Goal: Check status: Check status

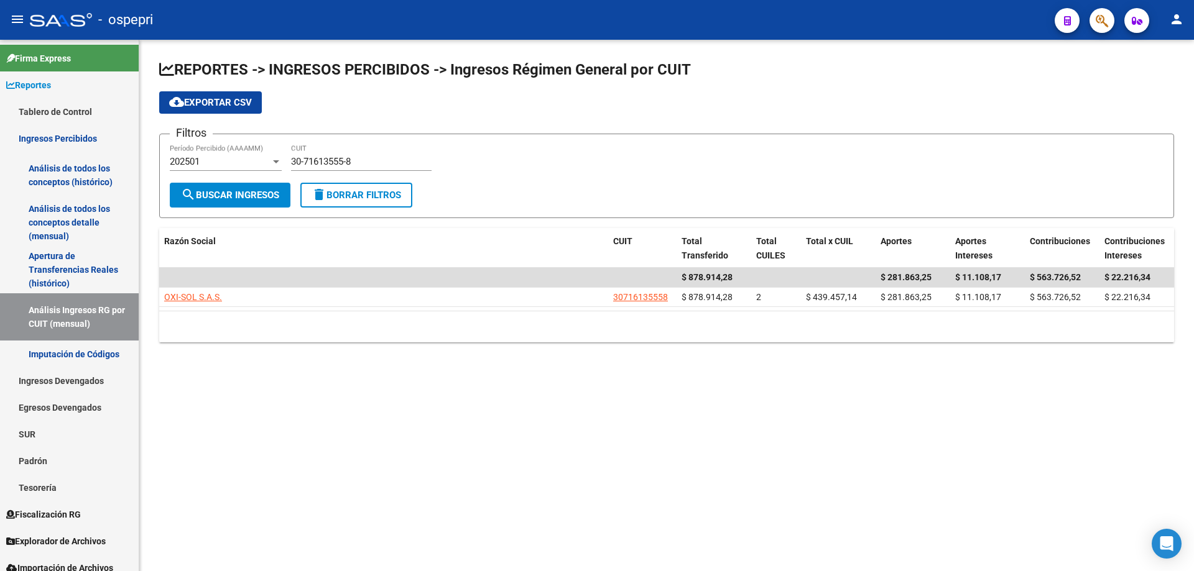
drag, startPoint x: 541, startPoint y: 425, endPoint x: 553, endPoint y: 412, distance: 17.2
click at [553, 412] on mat-sidenav-content "REPORTES -> INGRESOS PERCIBIDOS -> Ingresos Régimen General por CUIT cloud_down…" at bounding box center [666, 306] width 1055 height 532
drag, startPoint x: 444, startPoint y: 399, endPoint x: 498, endPoint y: 106, distance: 298.5
click at [446, 393] on mat-sidenav-content "REPORTES -> INGRESOS PERCIBIDOS -> Ingresos Régimen General por CUIT cloud_down…" at bounding box center [666, 306] width 1055 height 532
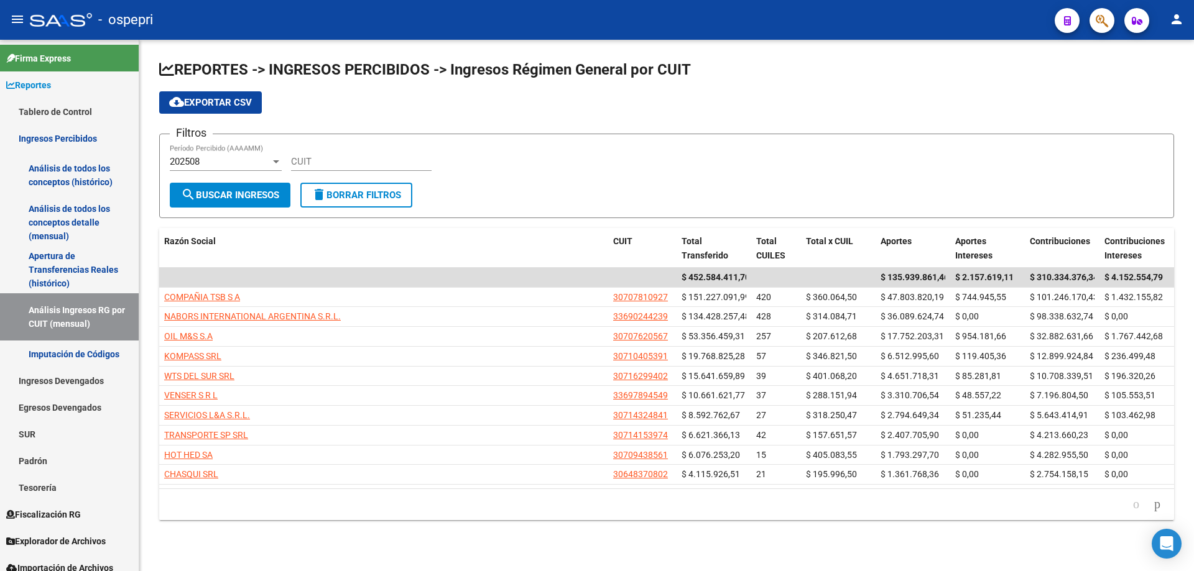
click at [368, 150] on div "CUIT" at bounding box center [361, 157] width 141 height 27
paste input "30-71811160-5"
type input "30-71811160-5"
click at [220, 200] on span "search Buscar Ingresos" at bounding box center [230, 195] width 98 height 11
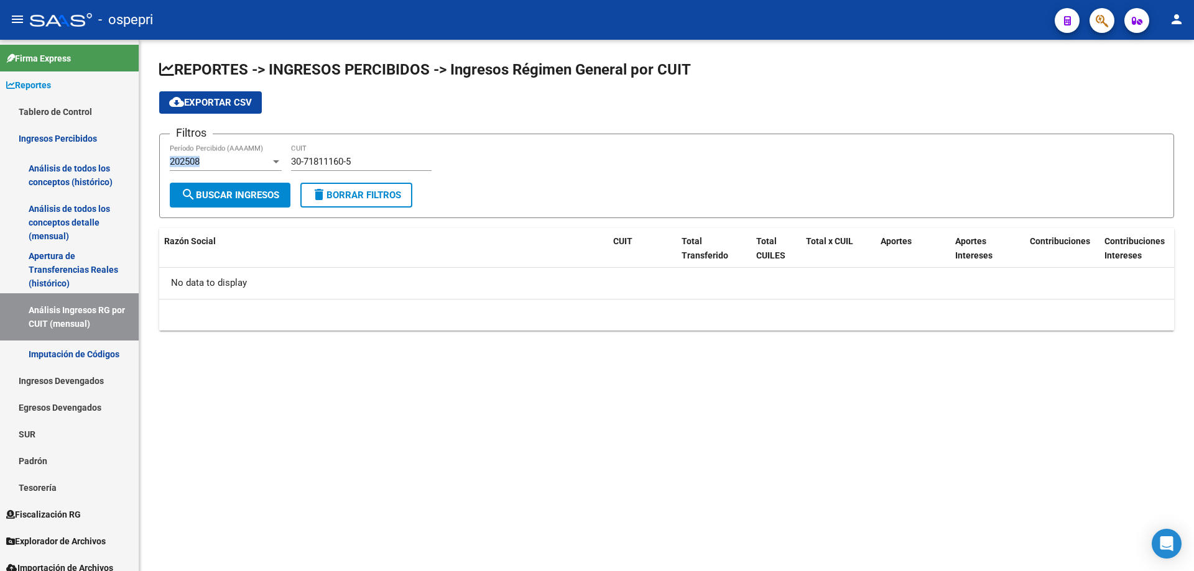
drag, startPoint x: 220, startPoint y: 155, endPoint x: 220, endPoint y: 164, distance: 8.7
click at [220, 164] on div "202508 Período Percibido (AAAAMM)" at bounding box center [226, 157] width 112 height 27
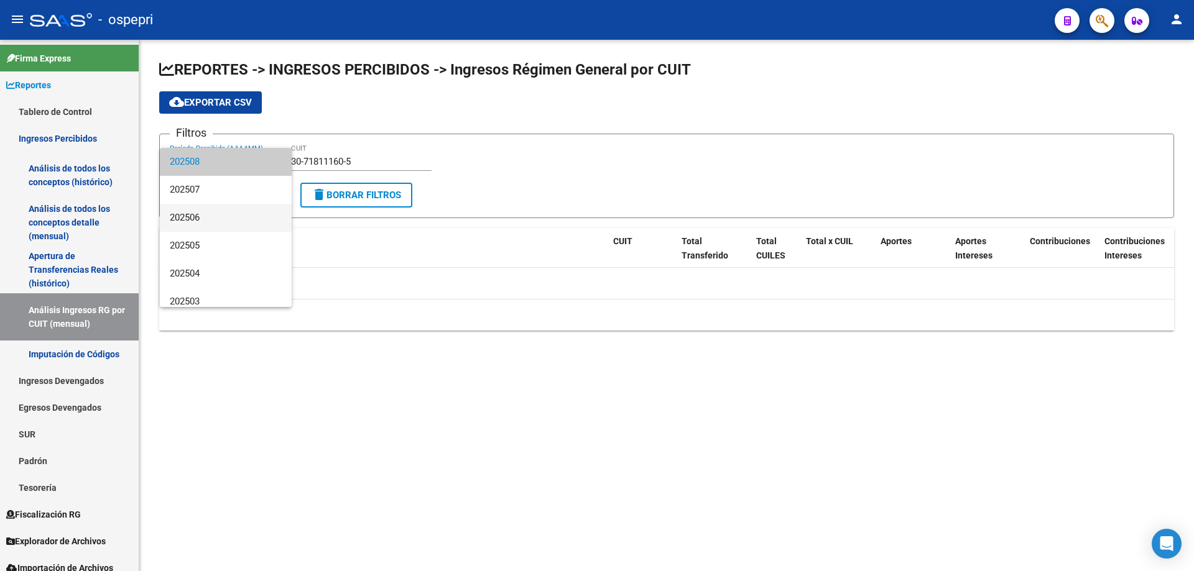
click at [223, 219] on span "202506" at bounding box center [226, 218] width 112 height 28
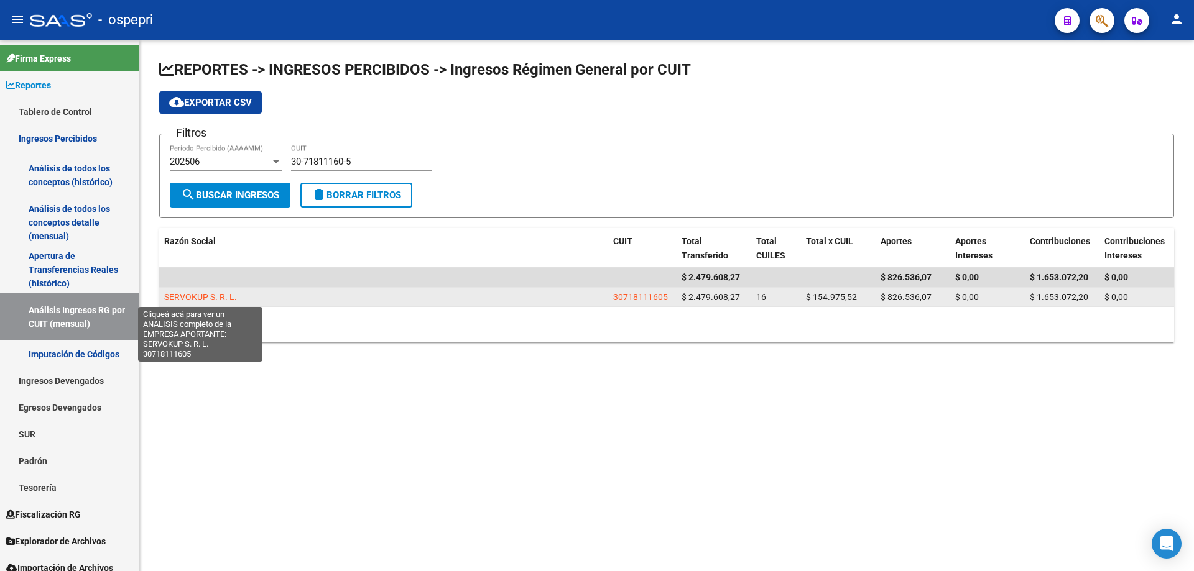
click at [195, 300] on span "SERVOKUP S. R. L." at bounding box center [200, 297] width 73 height 10
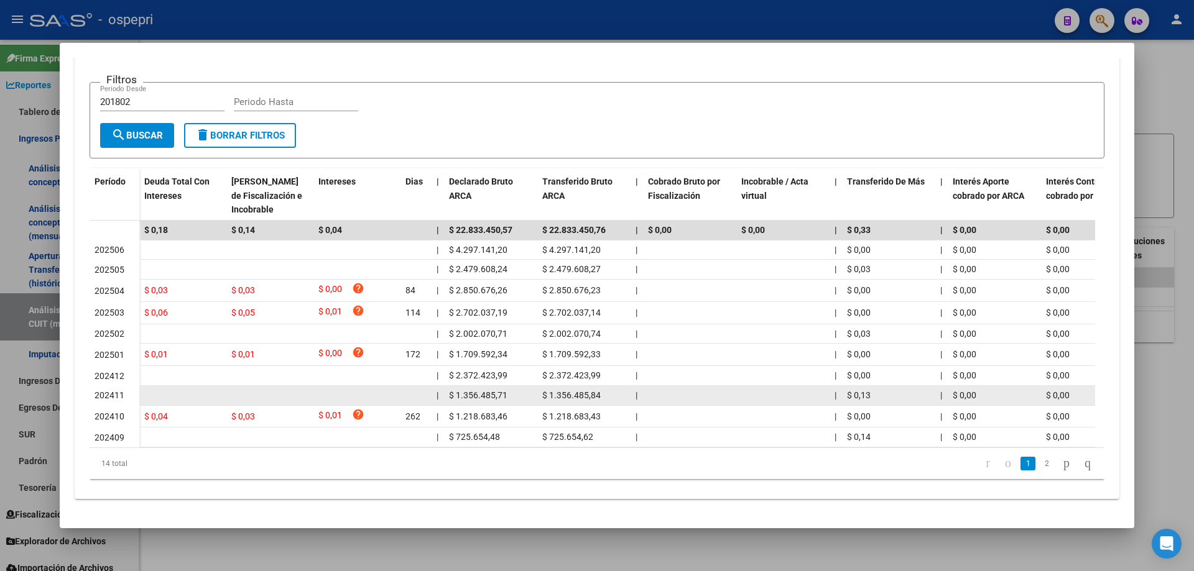
scroll to position [257, 0]
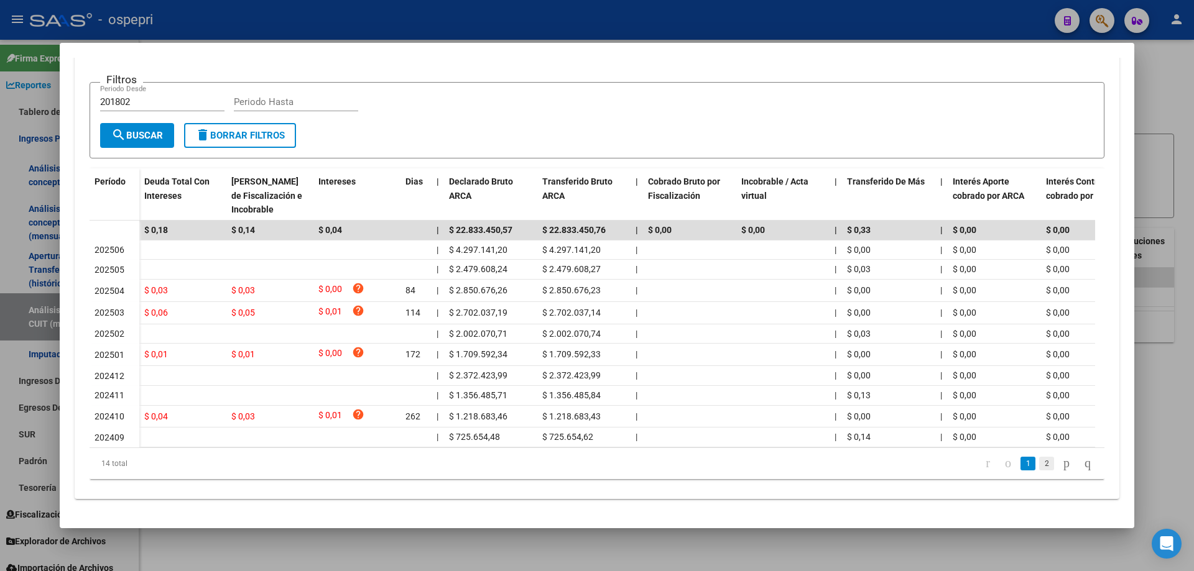
click at [1039, 466] on link "2" at bounding box center [1046, 464] width 15 height 14
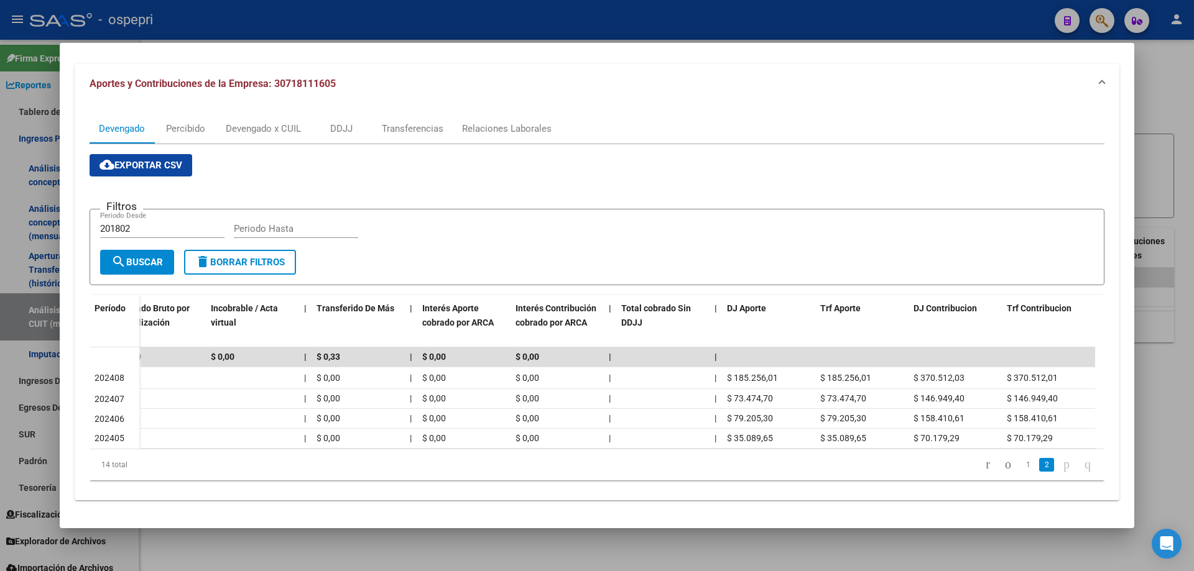
scroll to position [129, 0]
